Goal: Task Accomplishment & Management: Use online tool/utility

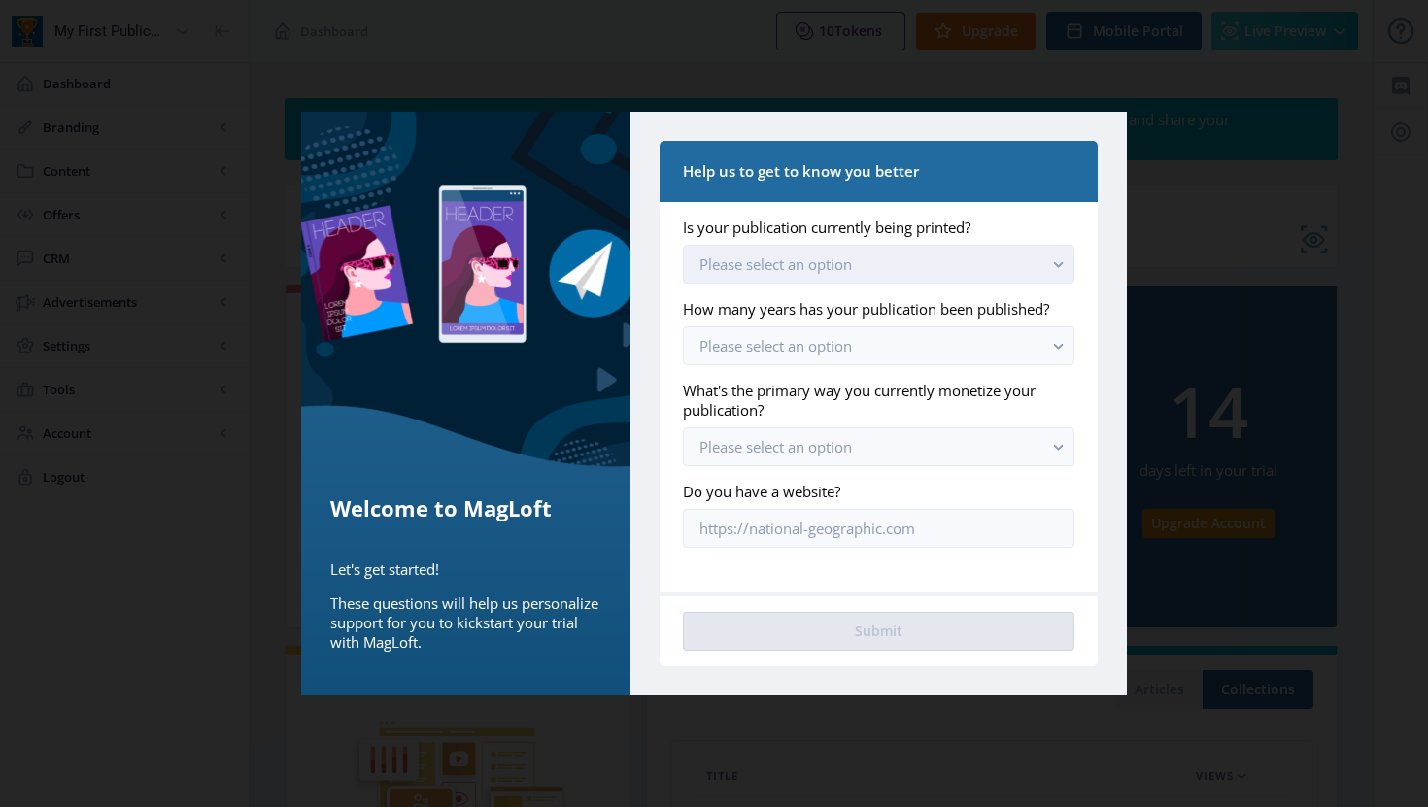
click at [891, 252] on button "Please select an option" at bounding box center [879, 264] width 392 height 39
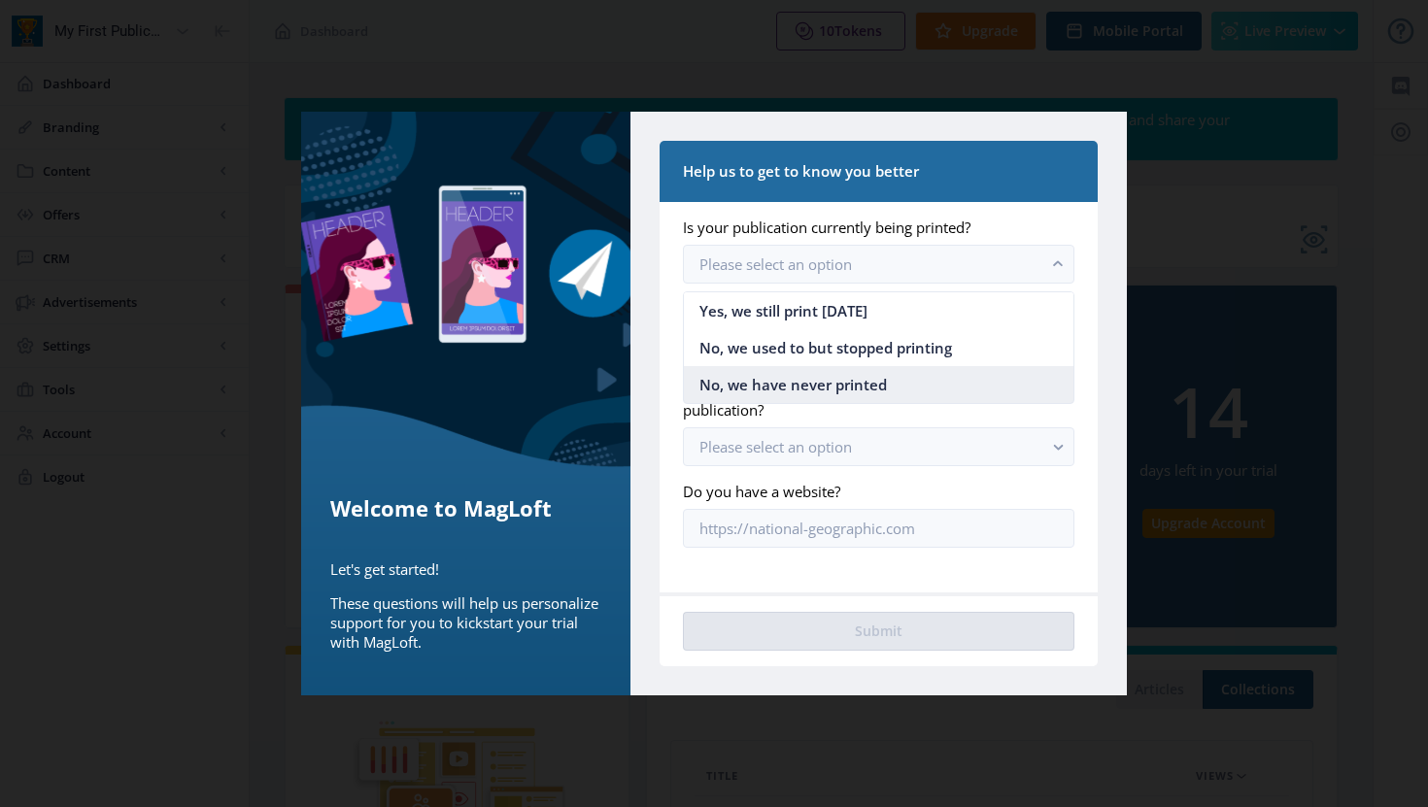
click at [834, 380] on span "No, we have never printed" at bounding box center [794, 384] width 188 height 23
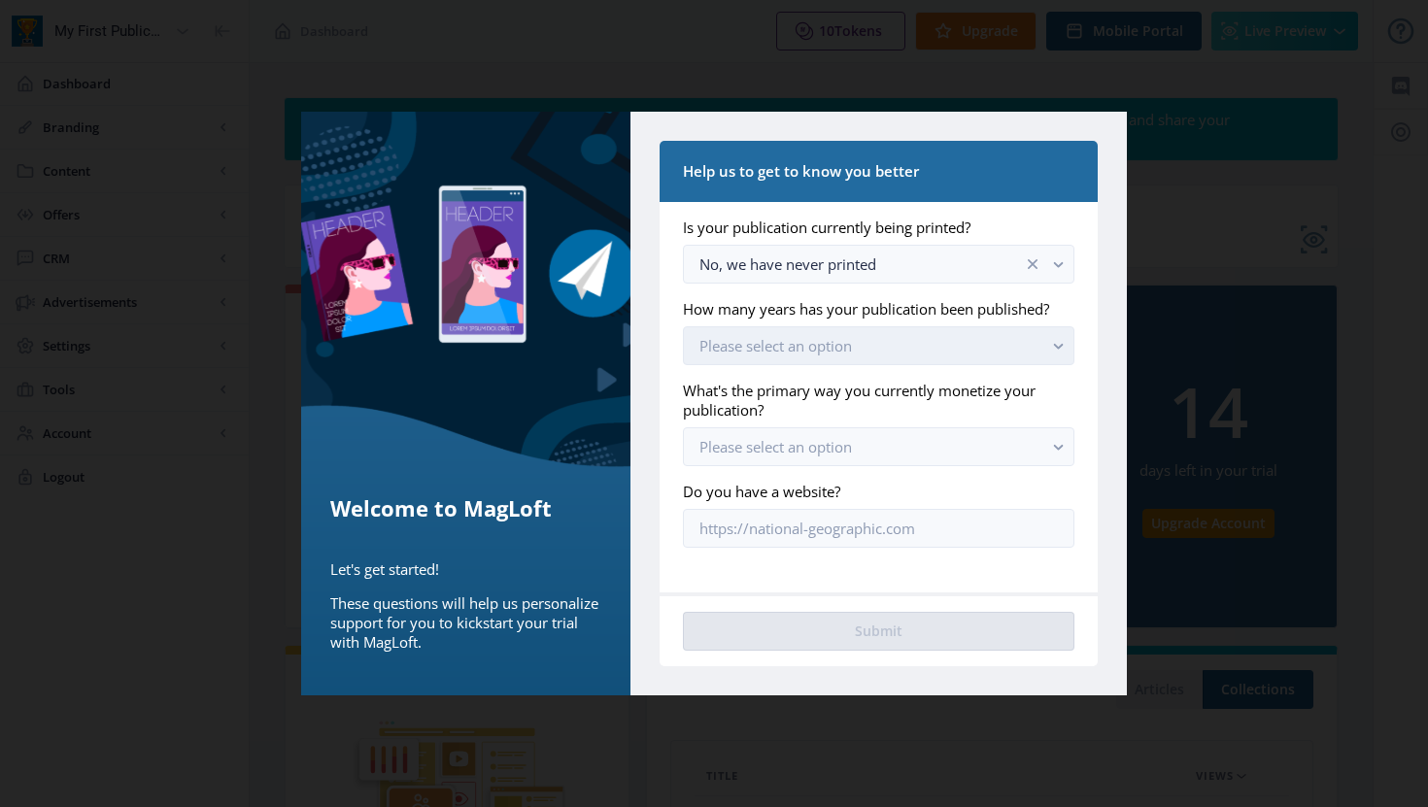
click at [851, 358] on button "Please select an option" at bounding box center [879, 345] width 392 height 39
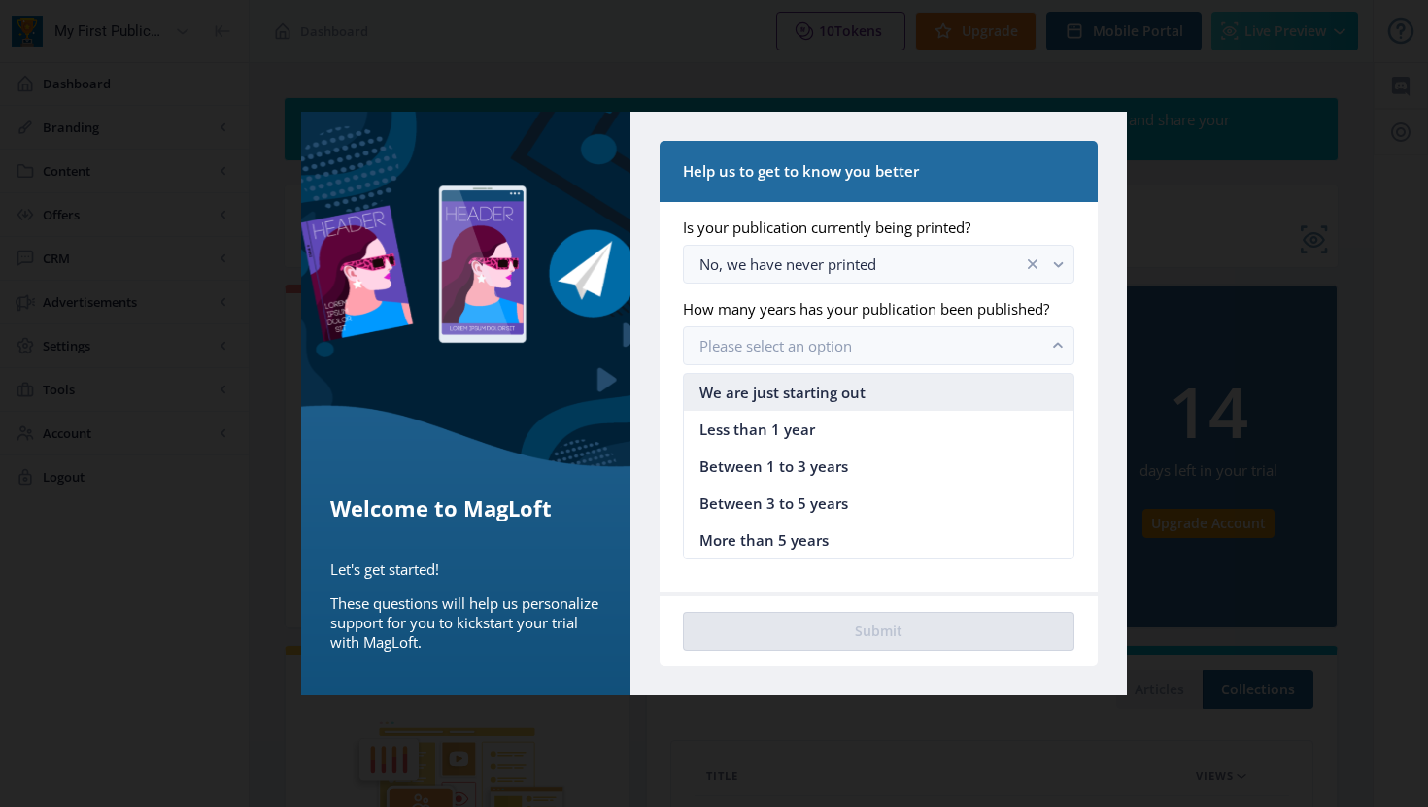
click at [853, 385] on span "We are just starting out" at bounding box center [783, 392] width 166 height 23
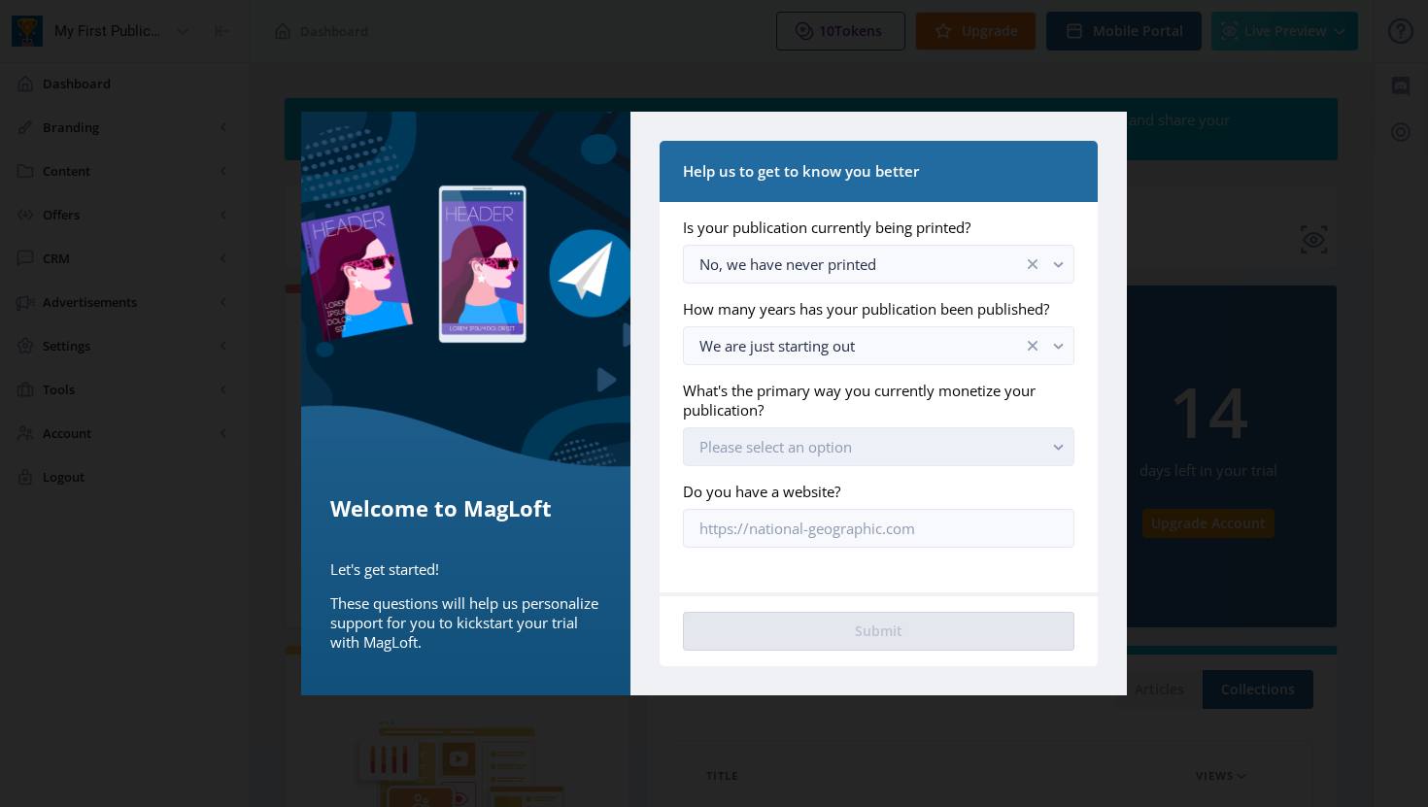
click at [817, 447] on span "Please select an option" at bounding box center [776, 446] width 153 height 19
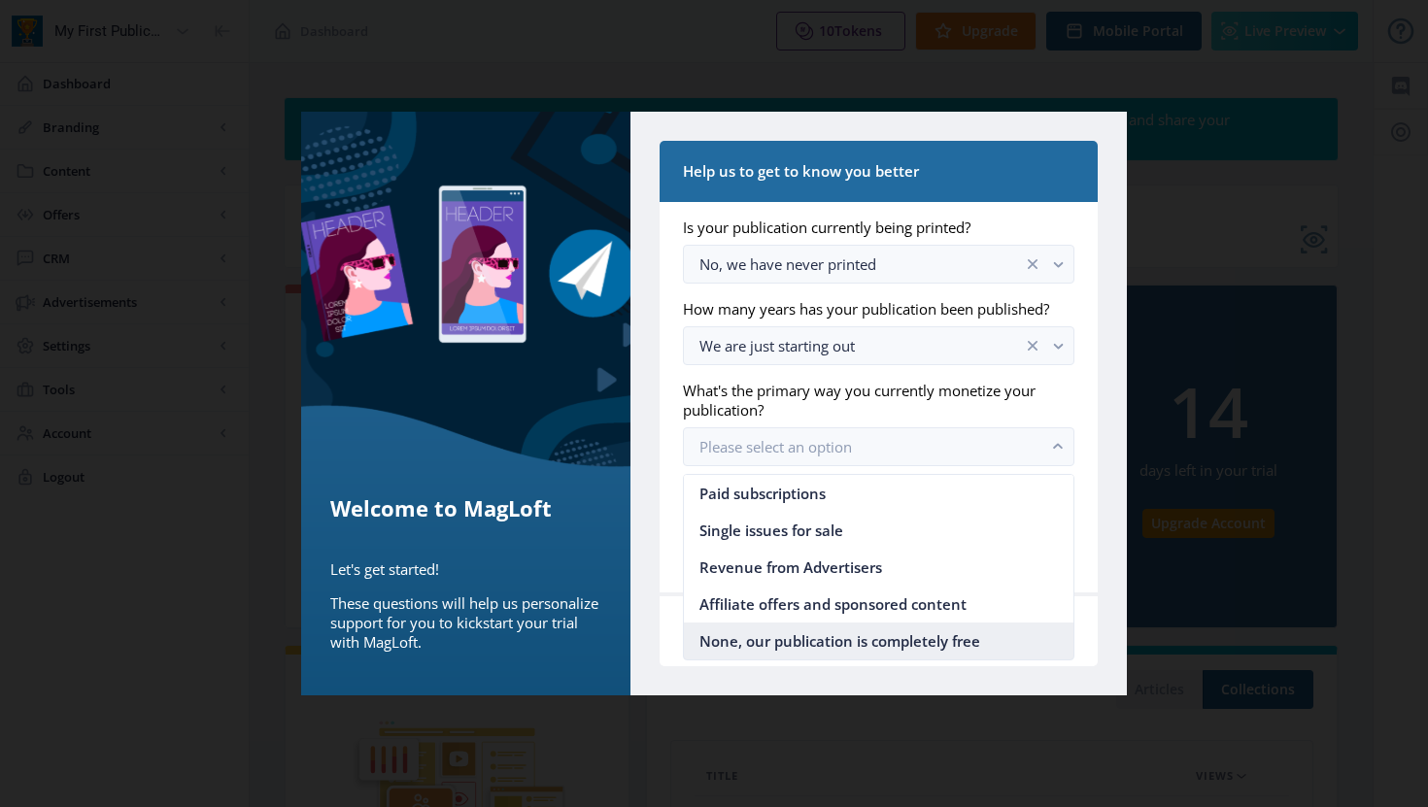
click at [832, 650] on span "None, our publication is completely free" at bounding box center [840, 641] width 281 height 23
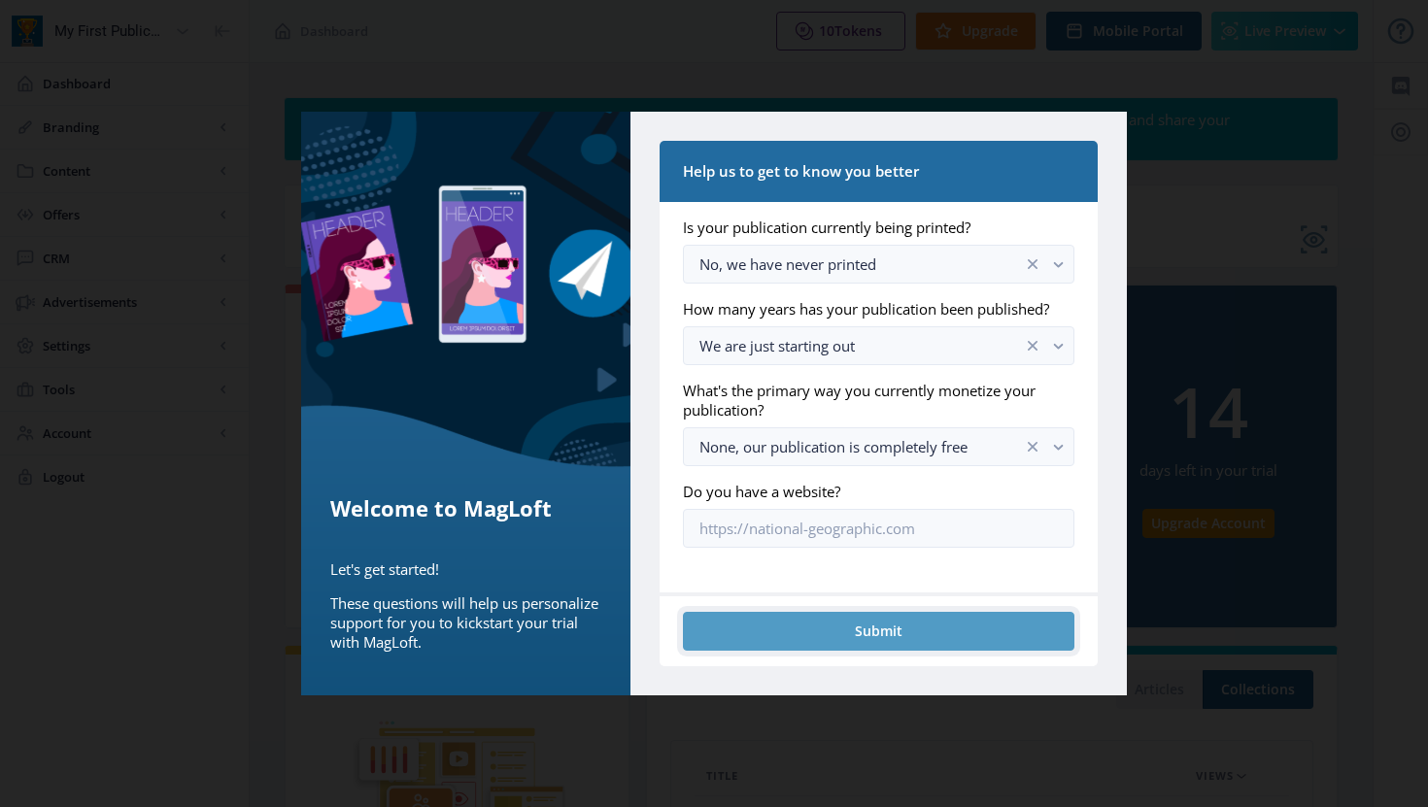
click at [834, 647] on button "Submit" at bounding box center [879, 631] width 392 height 39
click at [983, 635] on div "Numbers on this Dashboard only to illustrate how your analytics will be shown o…" at bounding box center [811, 646] width 1055 height 1098
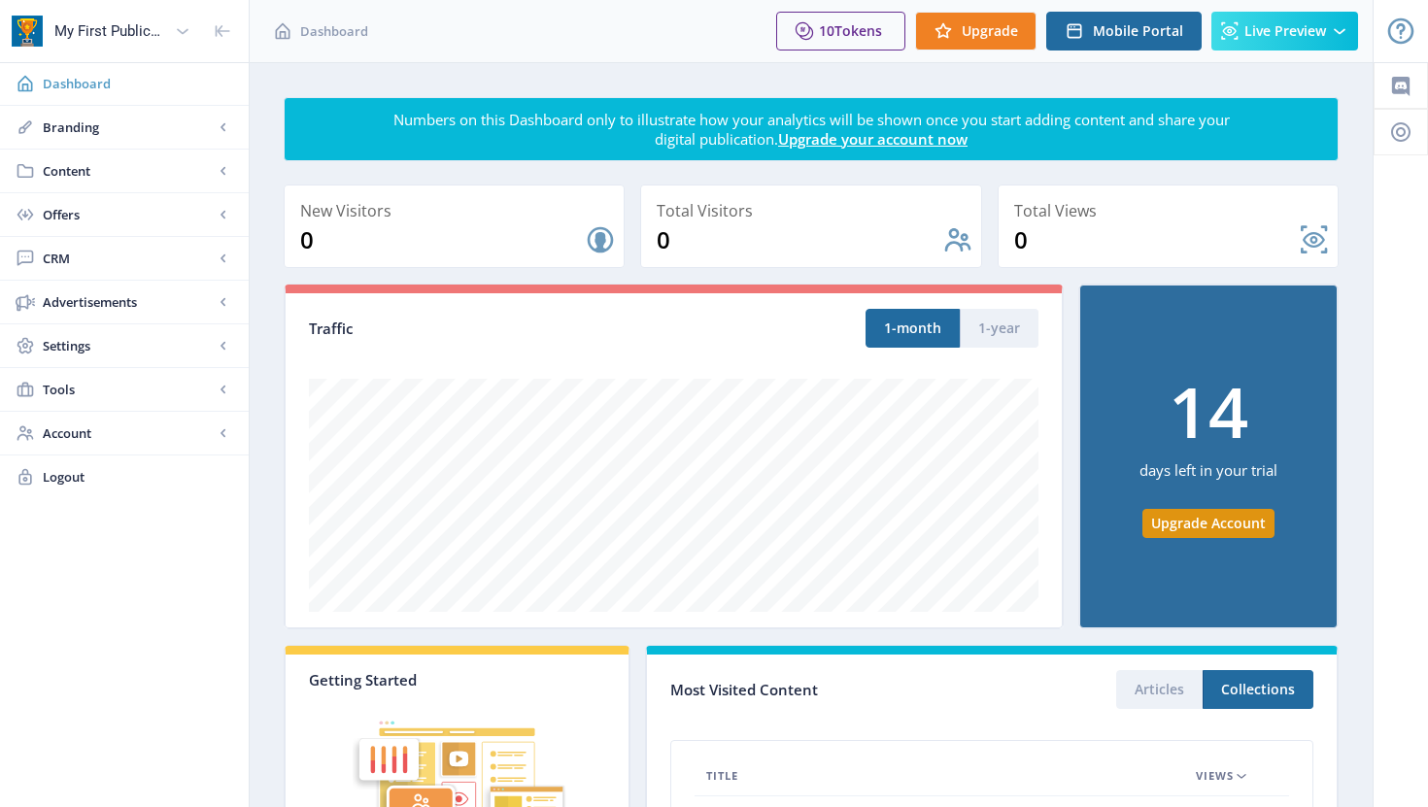
click at [77, 98] on link "Dashboard" at bounding box center [124, 83] width 249 height 43
click at [129, 28] on div "My First Publication" at bounding box center [110, 31] width 113 height 43
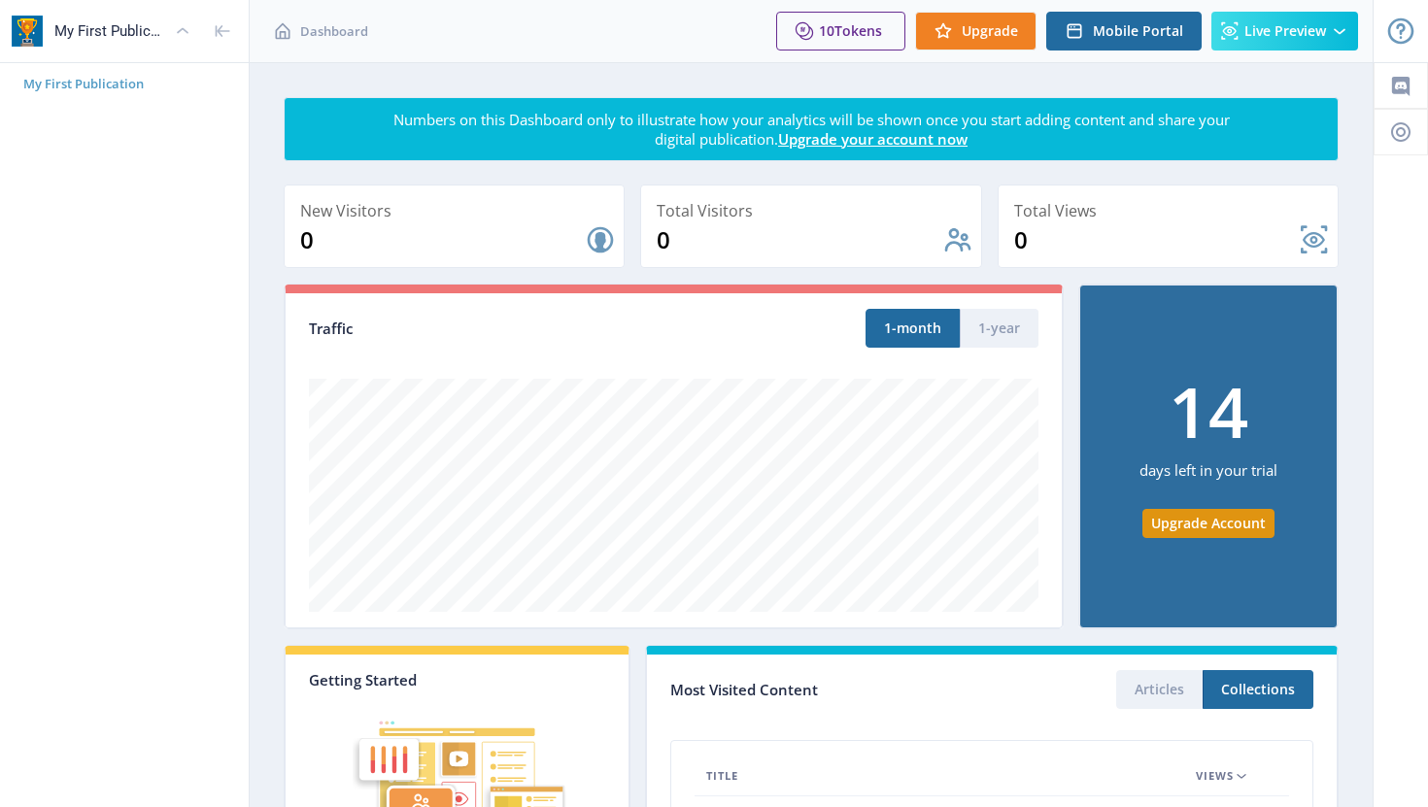
click at [100, 75] on span "My First Publication" at bounding box center [132, 83] width 218 height 19
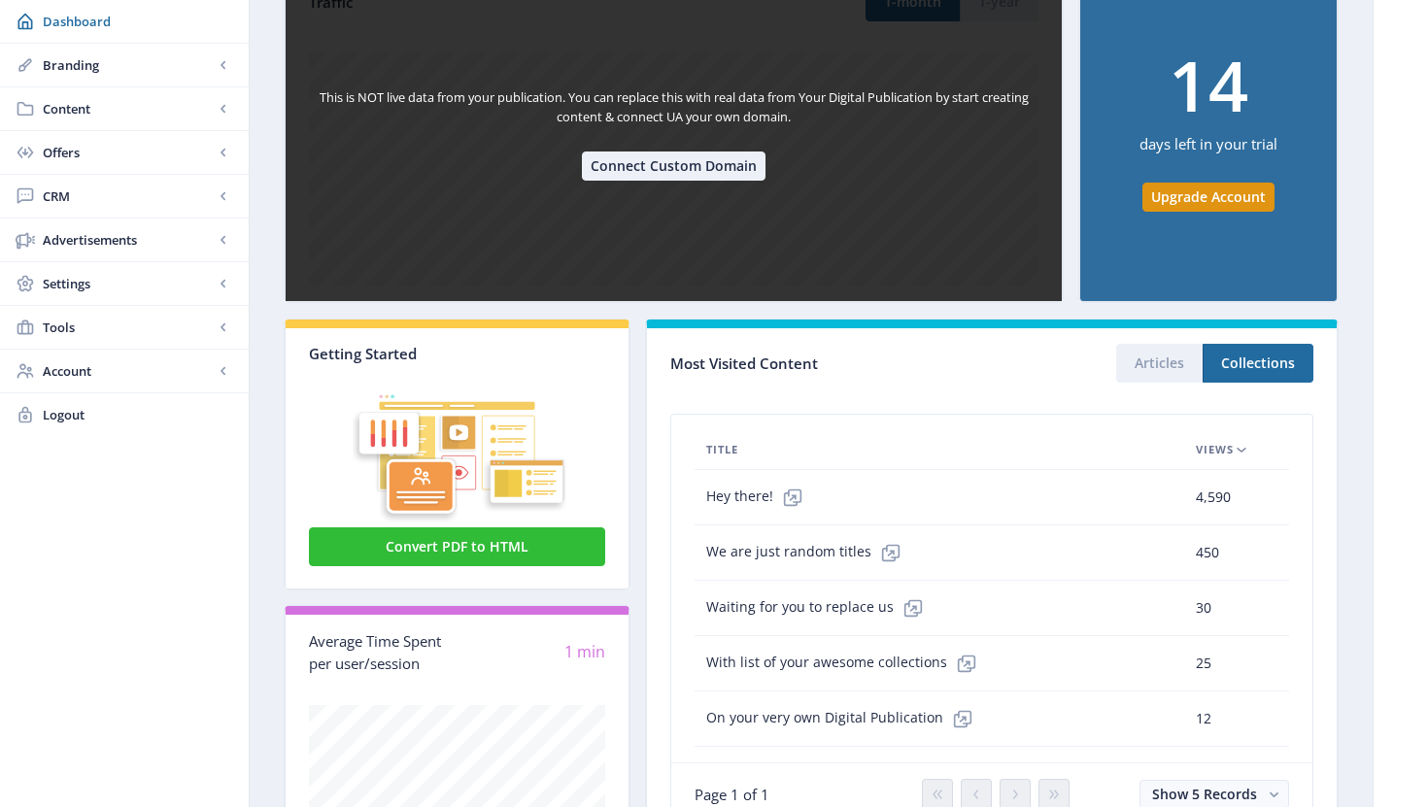
scroll to position [442, 0]
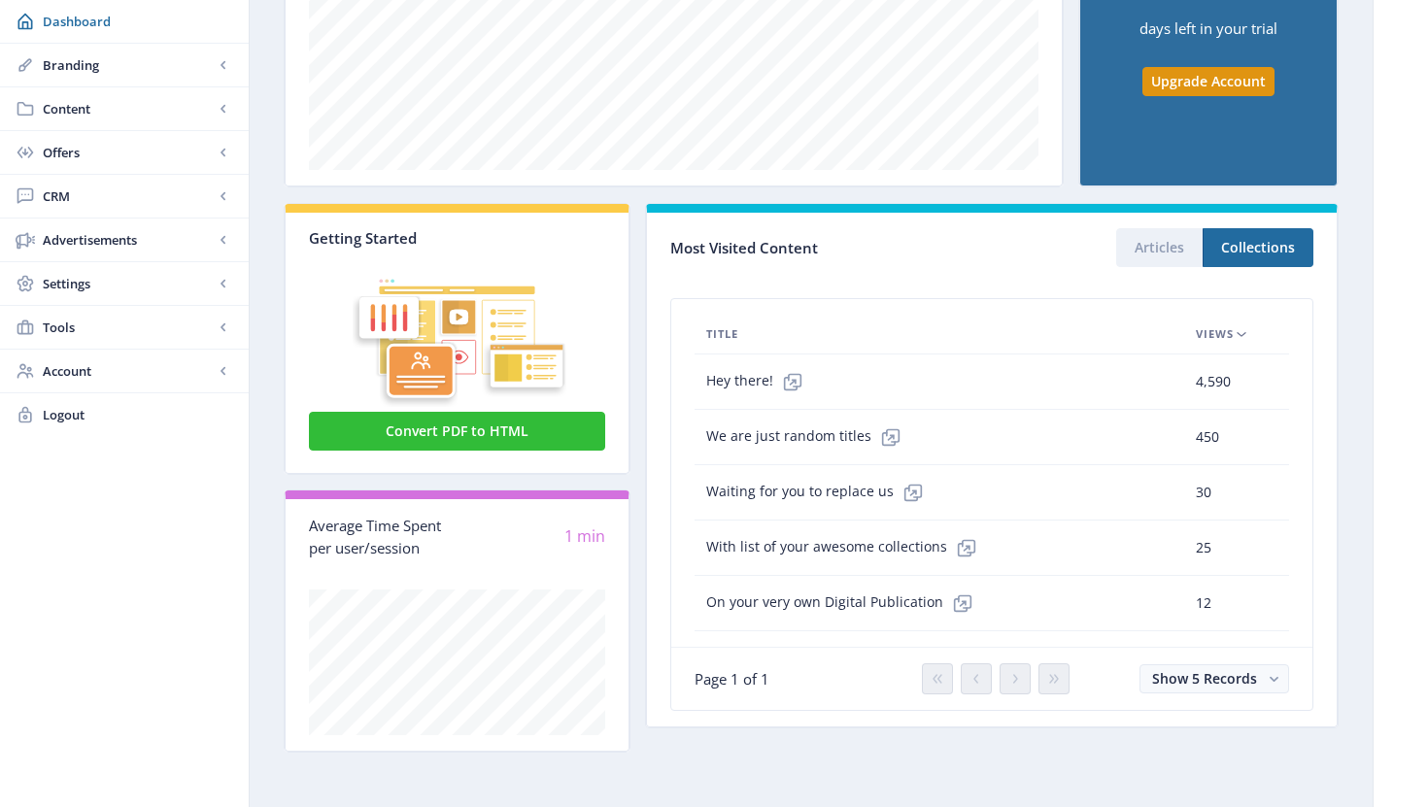
click at [707, 789] on nb-layout-column "Numbers on this Dashboard only to illustrate how your analytics will be shown o…" at bounding box center [811, 213] width 1125 height 1187
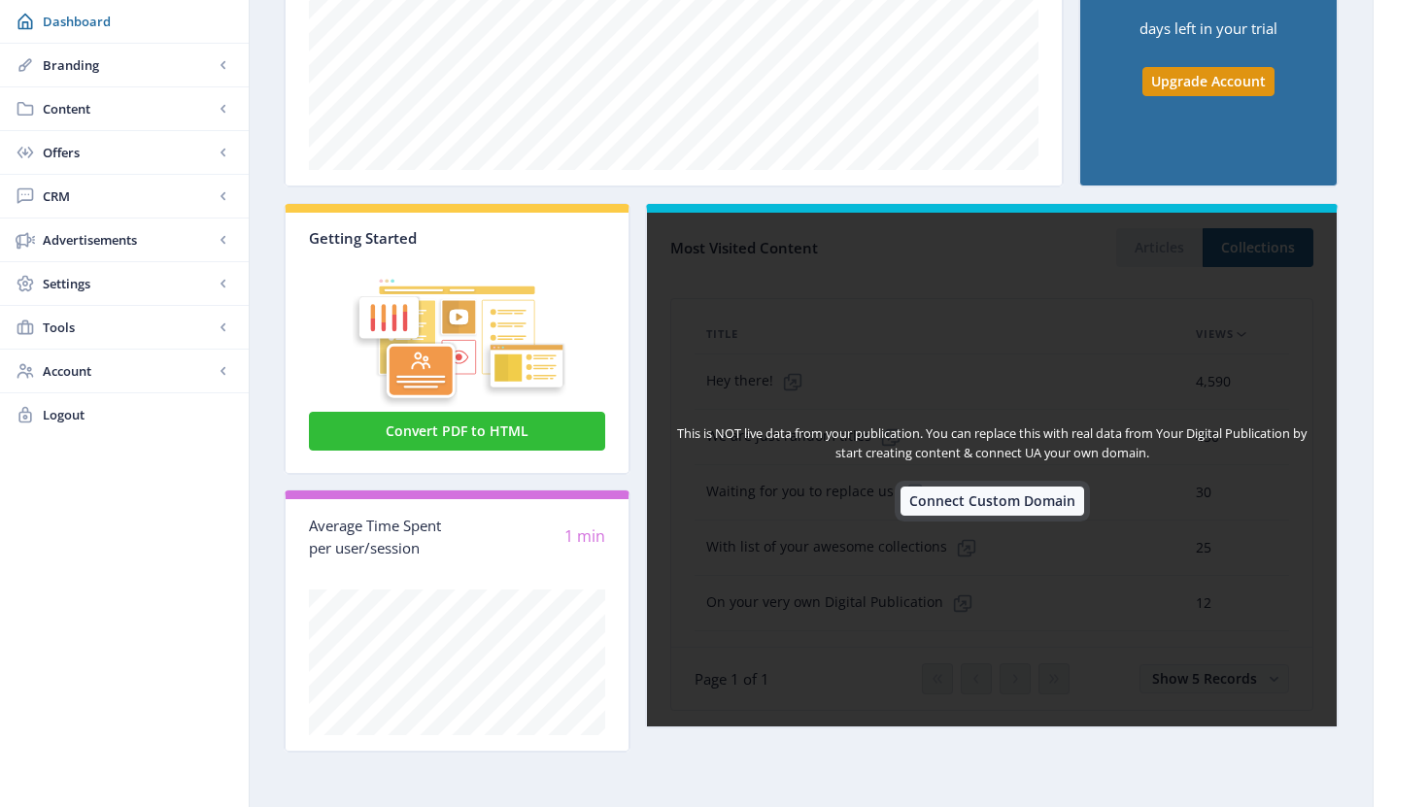
click at [1017, 512] on button "Connect Custom Domain" at bounding box center [993, 501] width 184 height 29
